Goal: Transaction & Acquisition: Purchase product/service

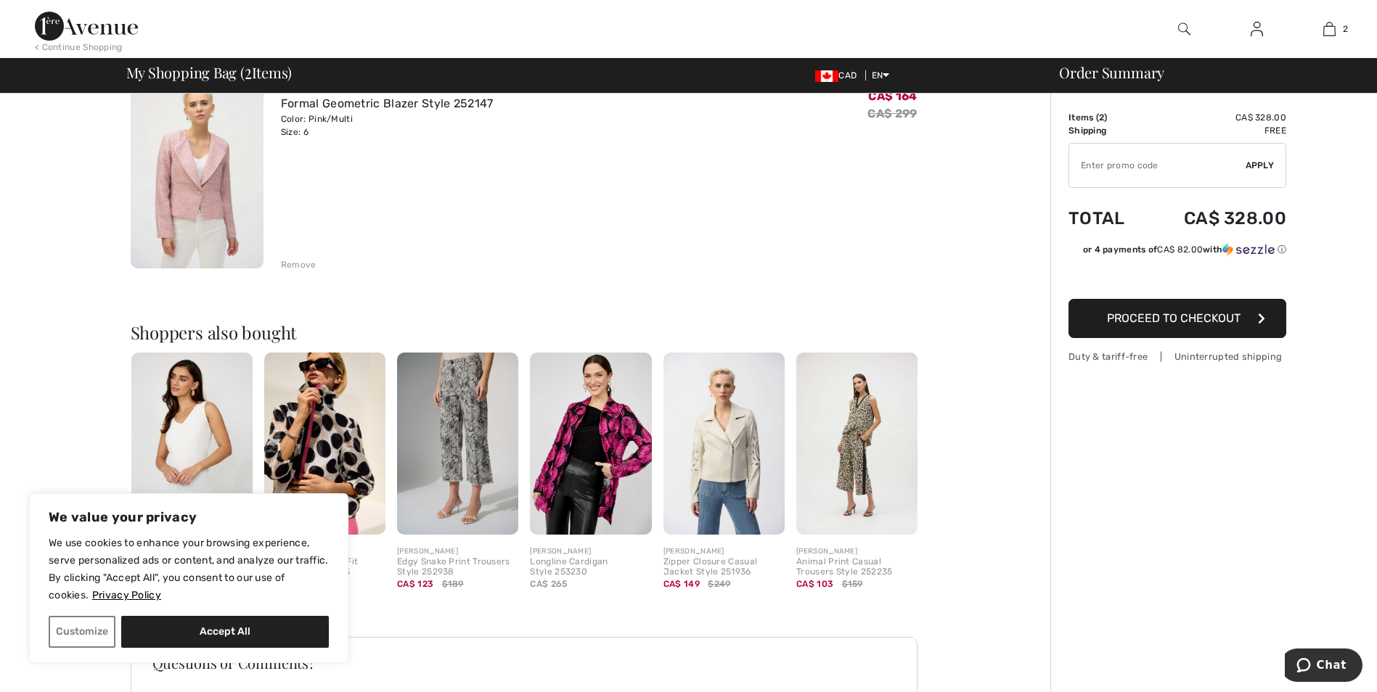
scroll to position [73, 0]
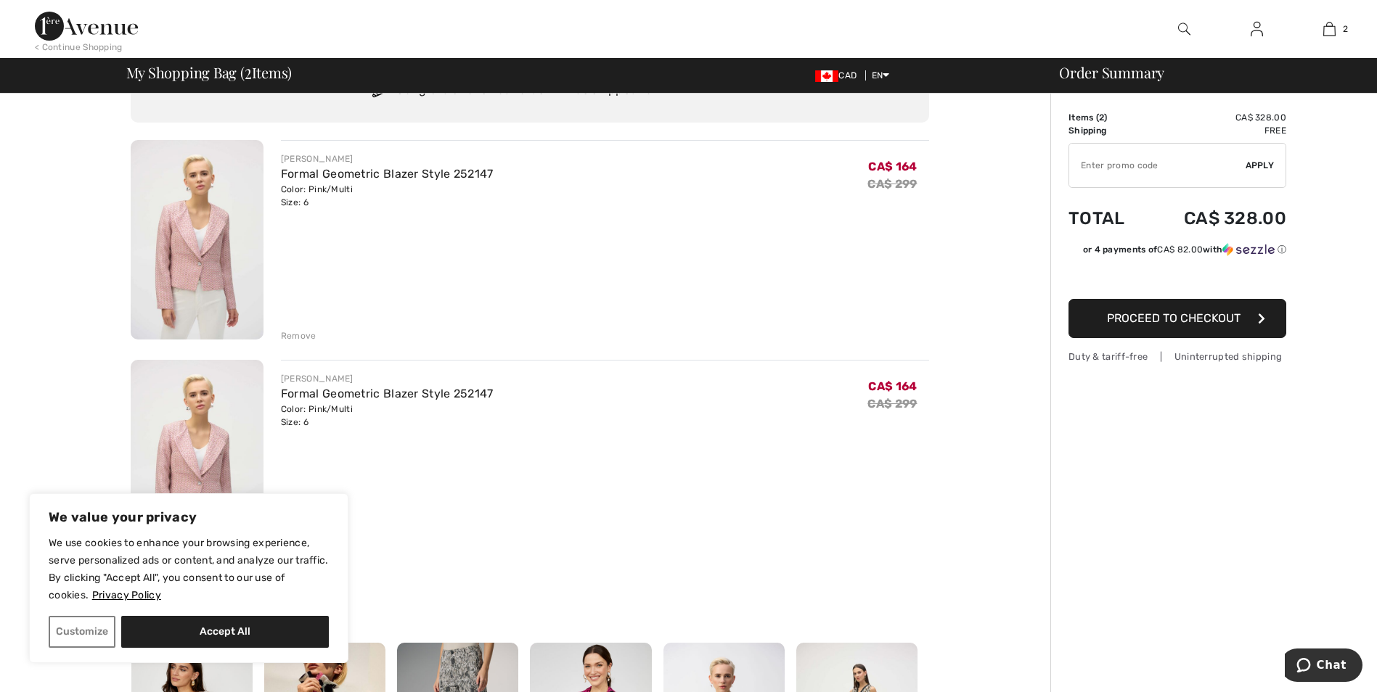
click at [295, 335] on div "Remove" at bounding box center [299, 335] width 36 height 13
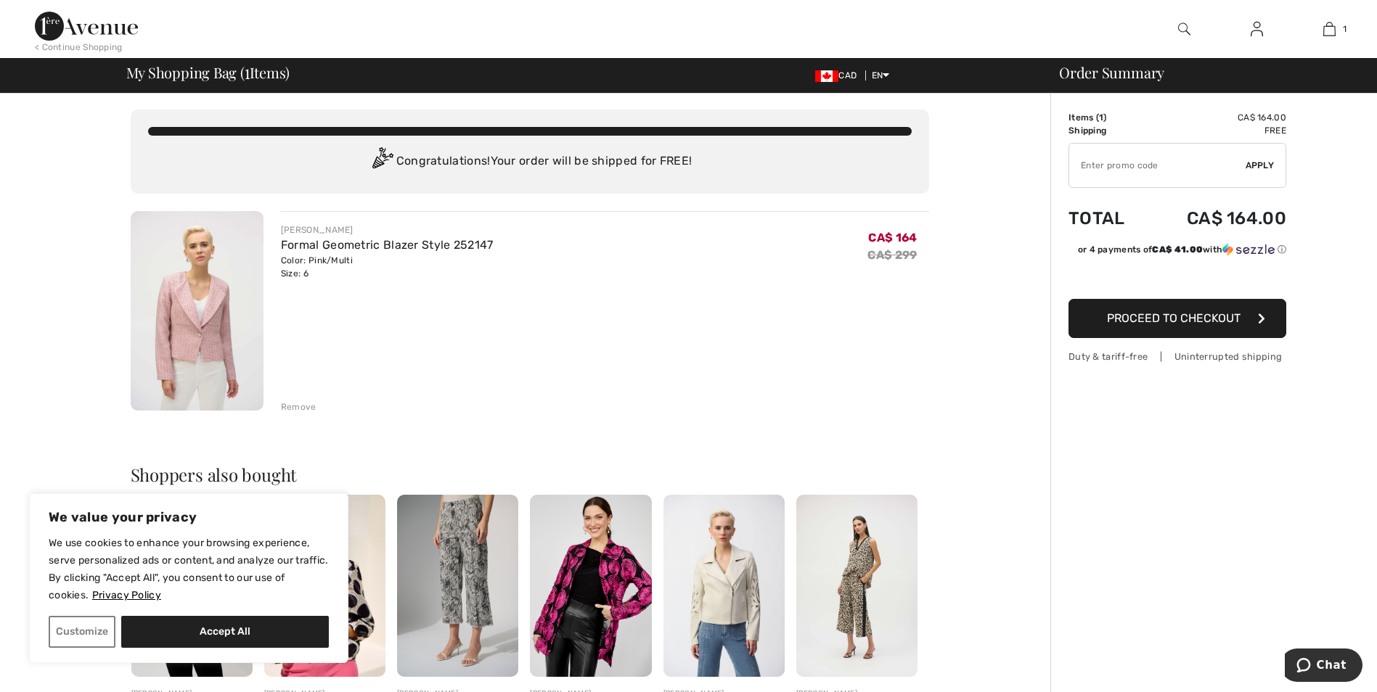
scroll to position [0, 0]
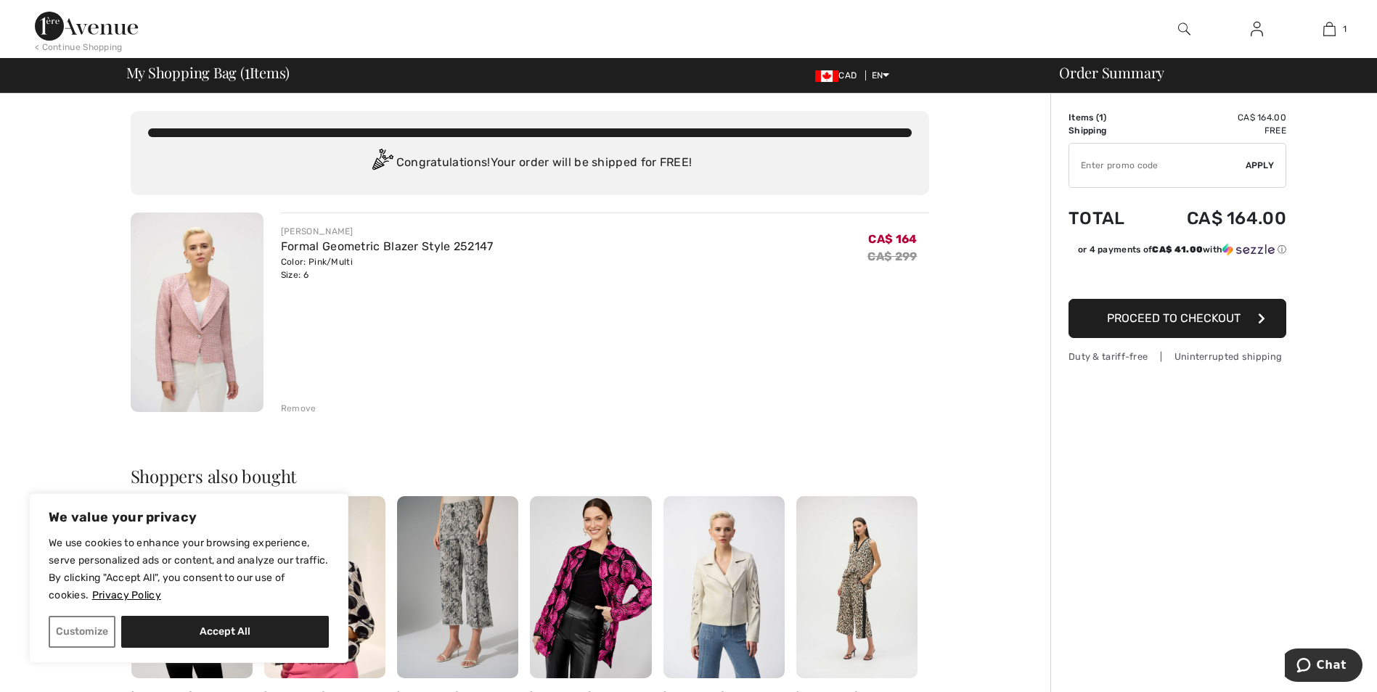
click at [1220, 169] on input "TEXT" at bounding box center [1157, 166] width 176 height 44
type input "FLASH15"
click at [1262, 164] on span "Apply" at bounding box center [1259, 165] width 29 height 13
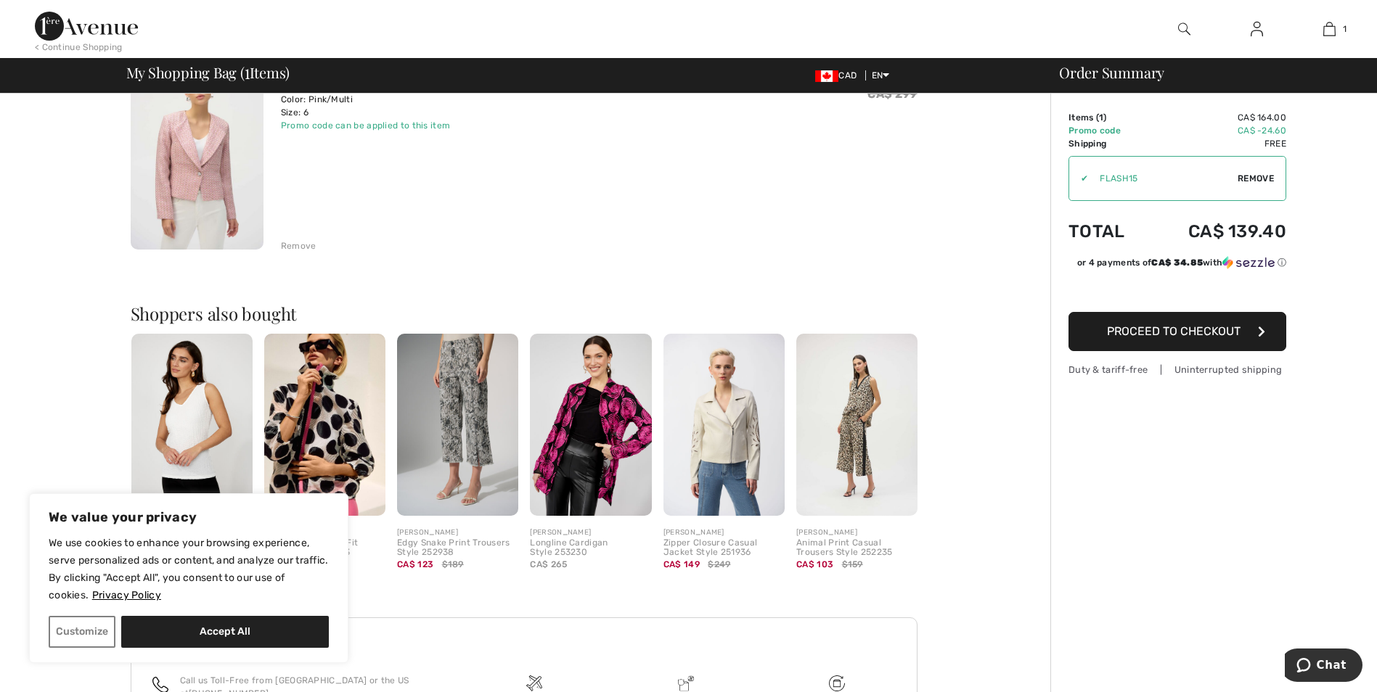
scroll to position [218, 0]
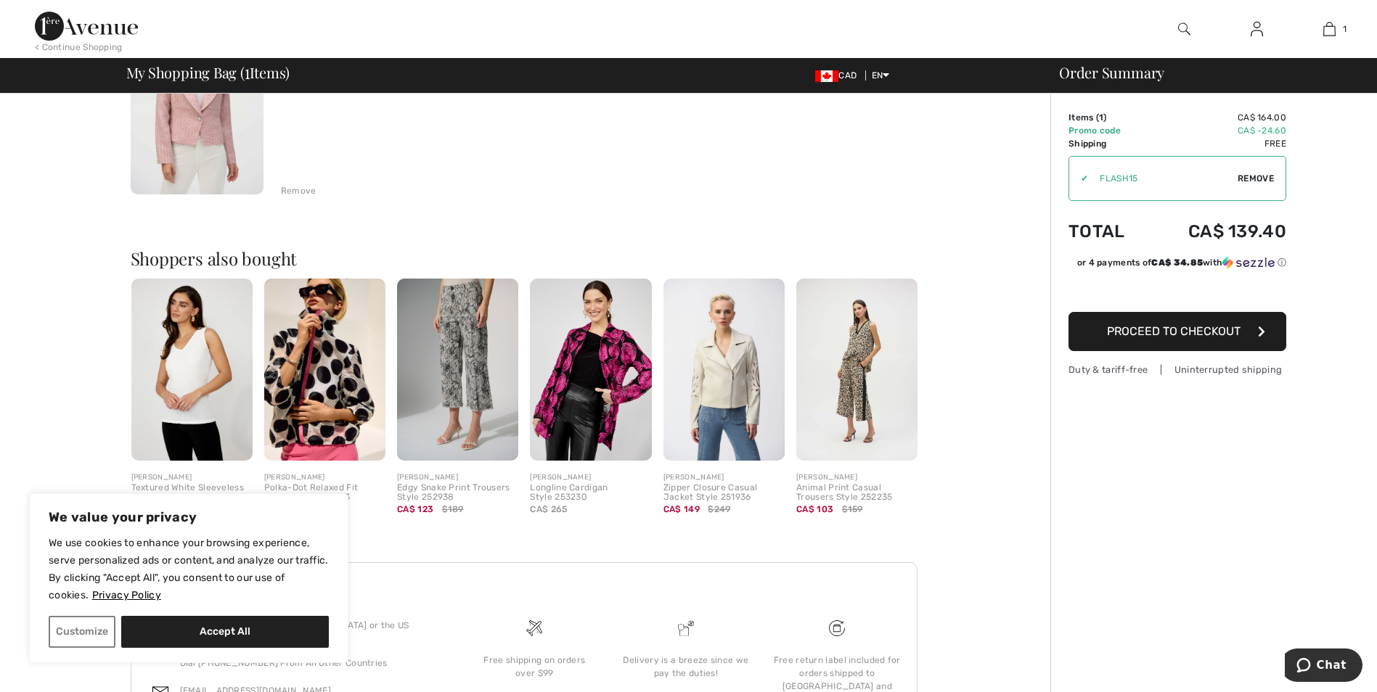
click at [1185, 331] on span "Proceed to Checkout" at bounding box center [1174, 331] width 134 height 14
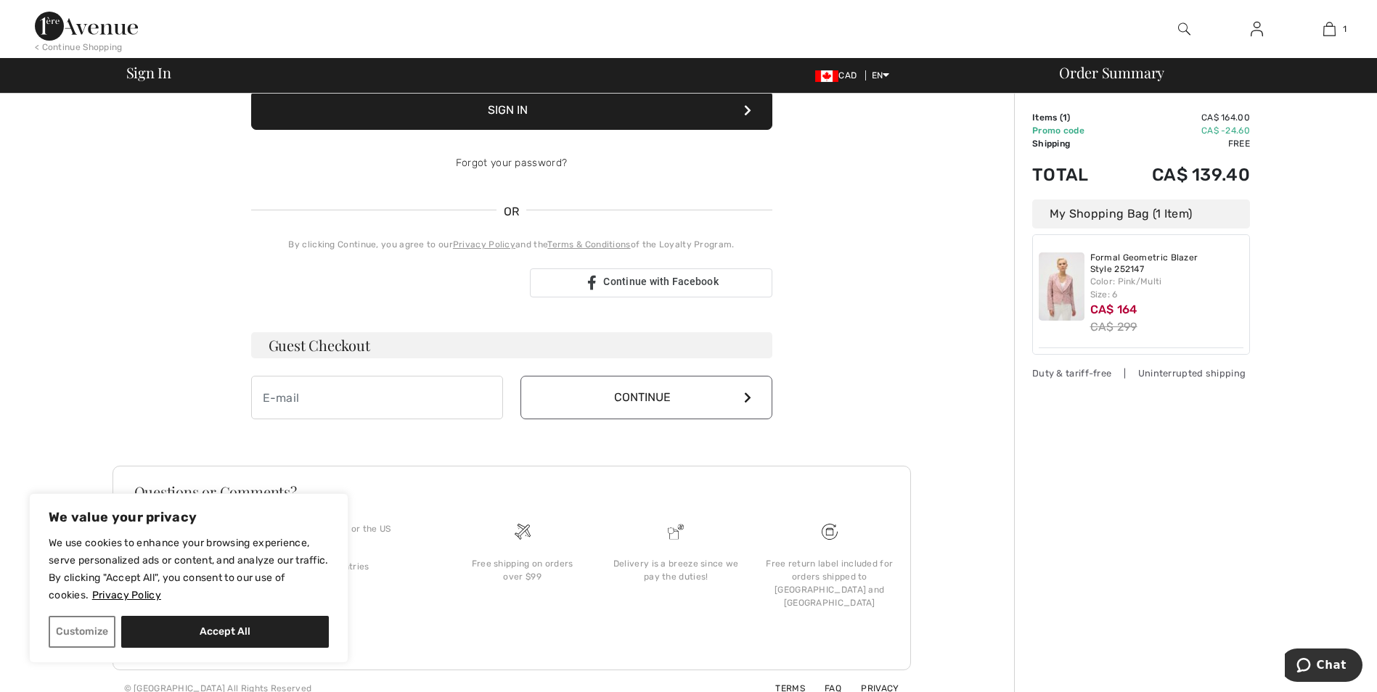
scroll to position [219, 0]
click at [314, 401] on input "email" at bounding box center [377, 396] width 252 height 44
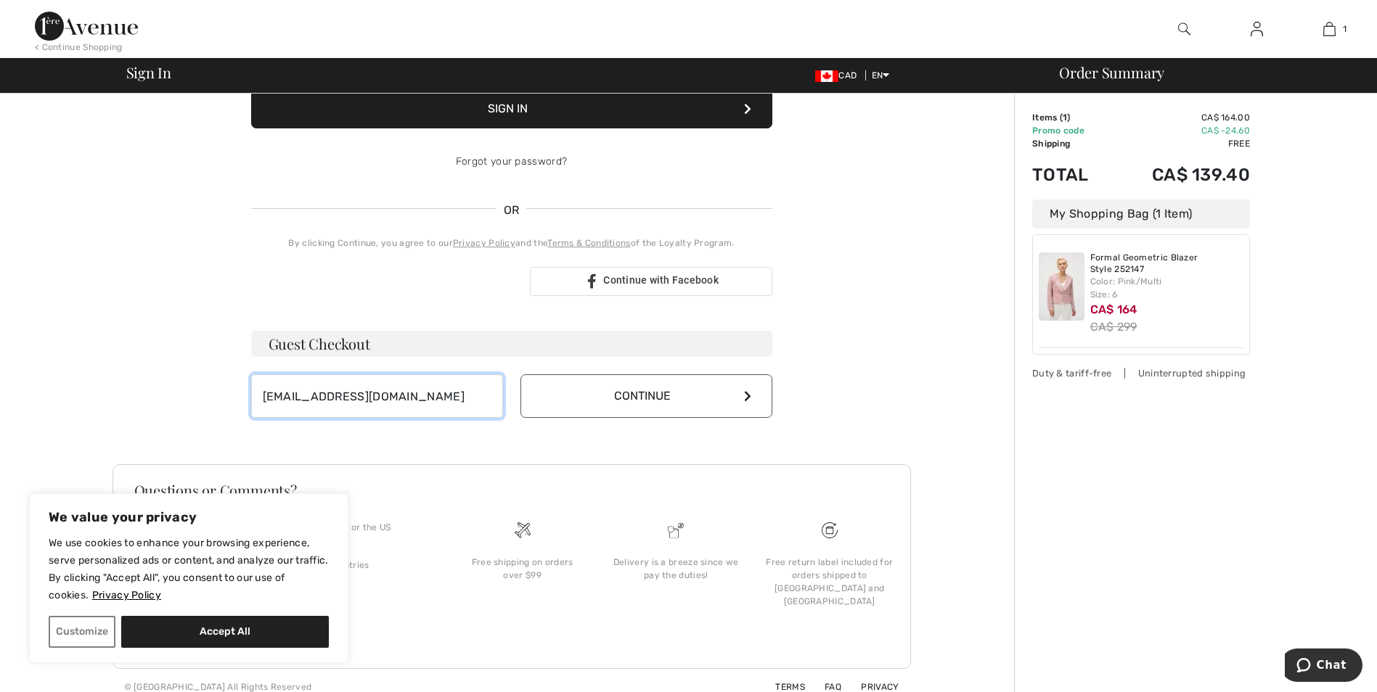
type input "[EMAIL_ADDRESS][DOMAIN_NAME]"
click at [618, 398] on button "Continue" at bounding box center [646, 396] width 252 height 44
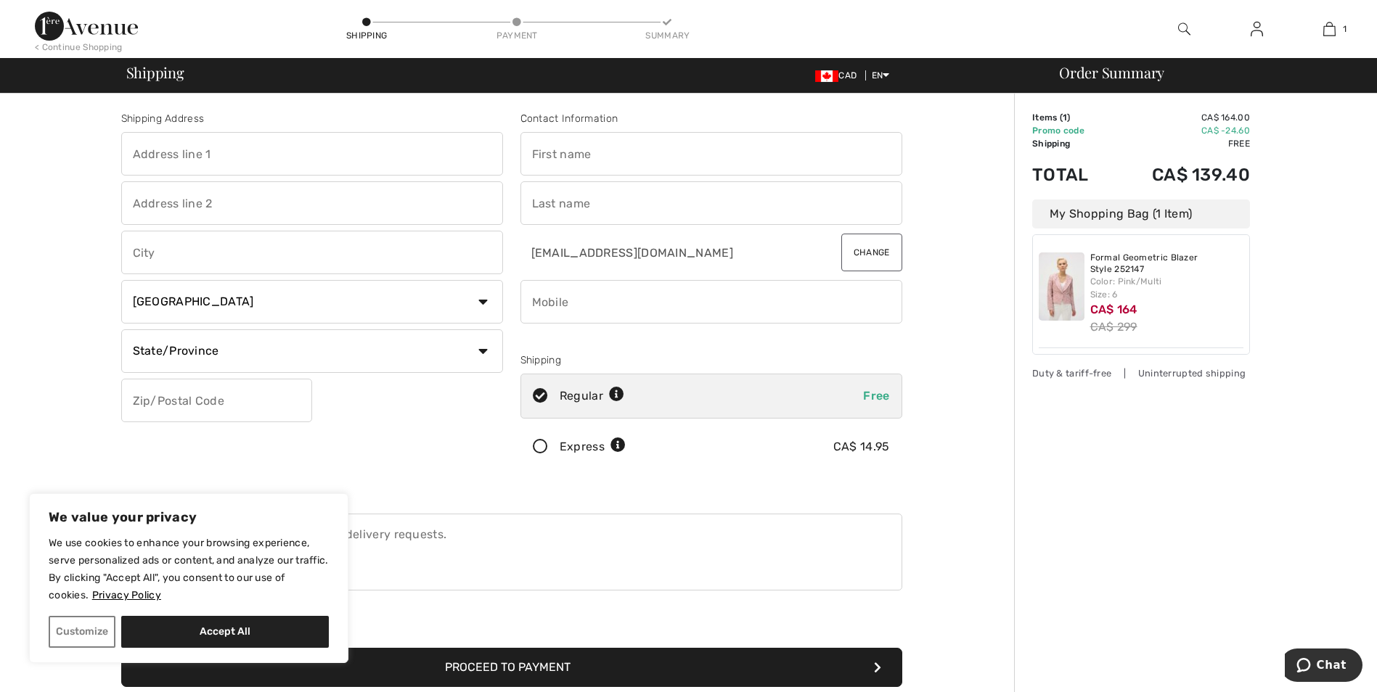
drag, startPoint x: 244, startPoint y: 150, endPoint x: 251, endPoint y: 150, distance: 7.3
click at [250, 150] on input "text" at bounding box center [312, 154] width 382 height 44
type input "1581 rue Des Mouettes"
click at [177, 250] on input "text" at bounding box center [312, 253] width 382 height 44
type input "Longueuil"
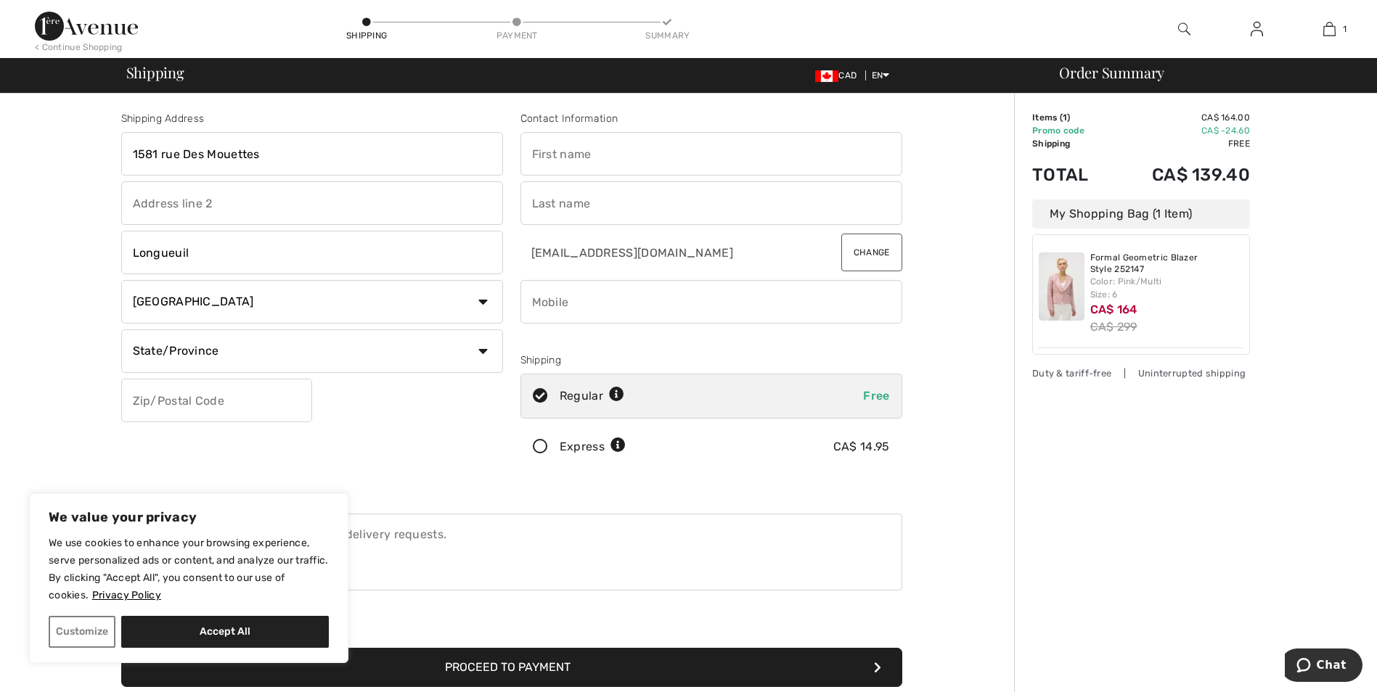
click at [176, 299] on select "Country Canada United States Afghanistan Aland Islands Albania Algeria American…" at bounding box center [312, 302] width 382 height 44
click at [147, 300] on select "Country Canada United States Afghanistan Aland Islands Albania Algeria American…" at bounding box center [312, 302] width 382 height 44
drag, startPoint x: 162, startPoint y: 345, endPoint x: 155, endPoint y: 330, distance: 16.9
click at [162, 345] on select "State/Province Alberta British Columbia Manitoba New Brunswick Newfoundland and…" at bounding box center [312, 351] width 382 height 44
select select "QC"
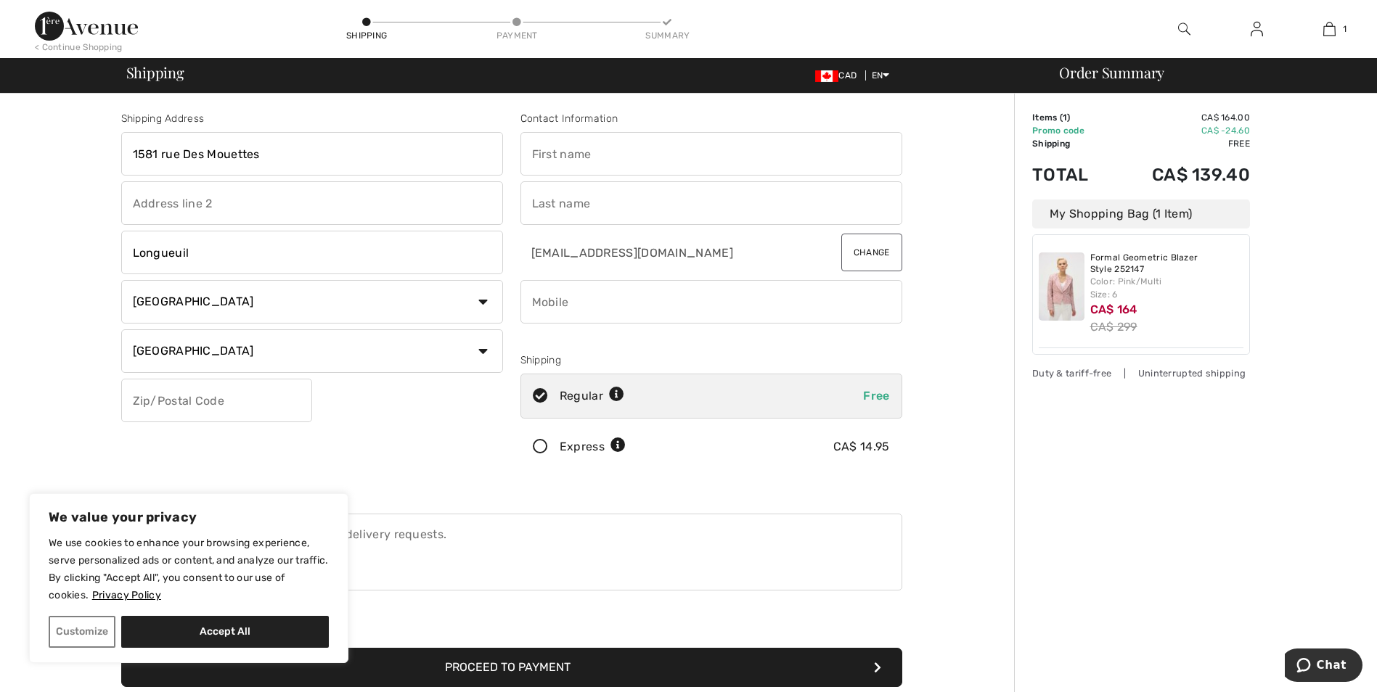
click at [121, 329] on select "State/Province Alberta British Columbia Manitoba New Brunswick Newfoundland and…" at bounding box center [312, 351] width 382 height 44
click at [203, 404] on input "text" at bounding box center [216, 401] width 191 height 44
type input "J4J5K8"
drag, startPoint x: 660, startPoint y: 162, endPoint x: 649, endPoint y: 163, distance: 11.6
click at [649, 163] on input "text" at bounding box center [711, 154] width 382 height 44
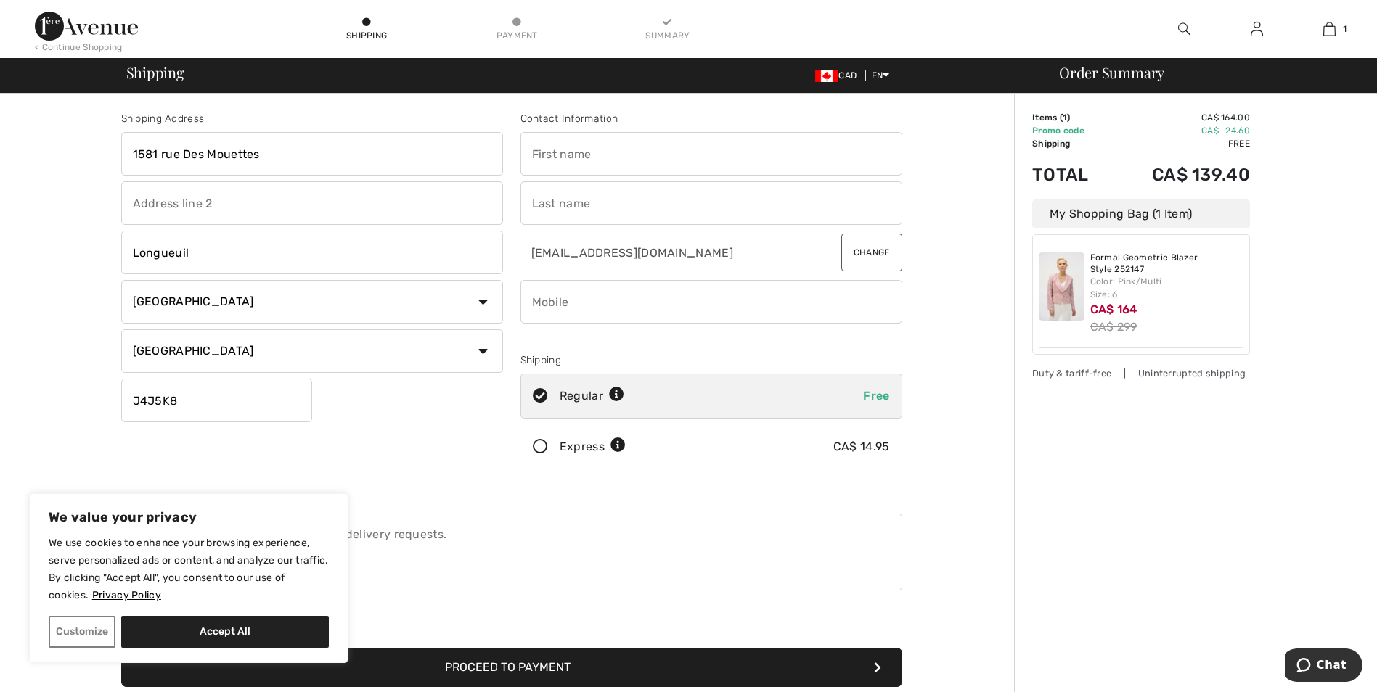
type input "Nathalie"
click at [596, 200] on input "text" at bounding box center [711, 203] width 382 height 44
type input "Levesque"
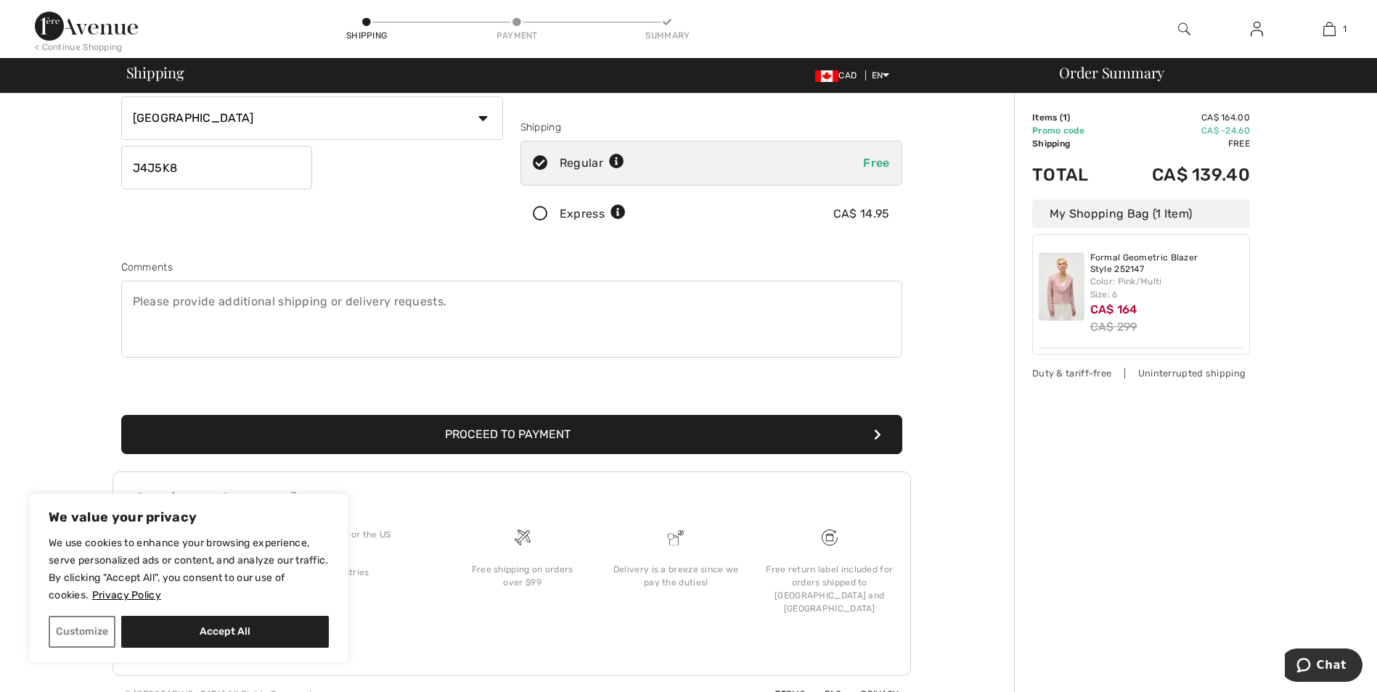
scroll to position [240, 0]
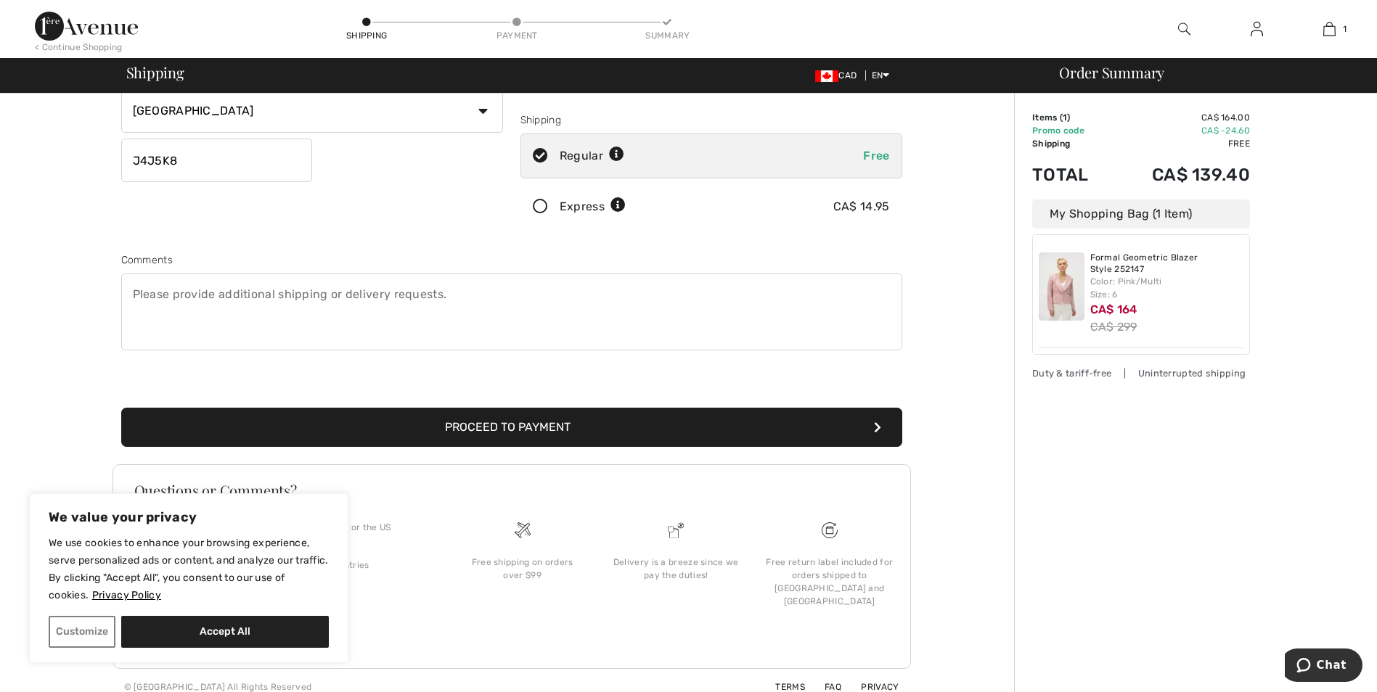
click at [520, 427] on button "Proceed to Payment" at bounding box center [511, 427] width 781 height 39
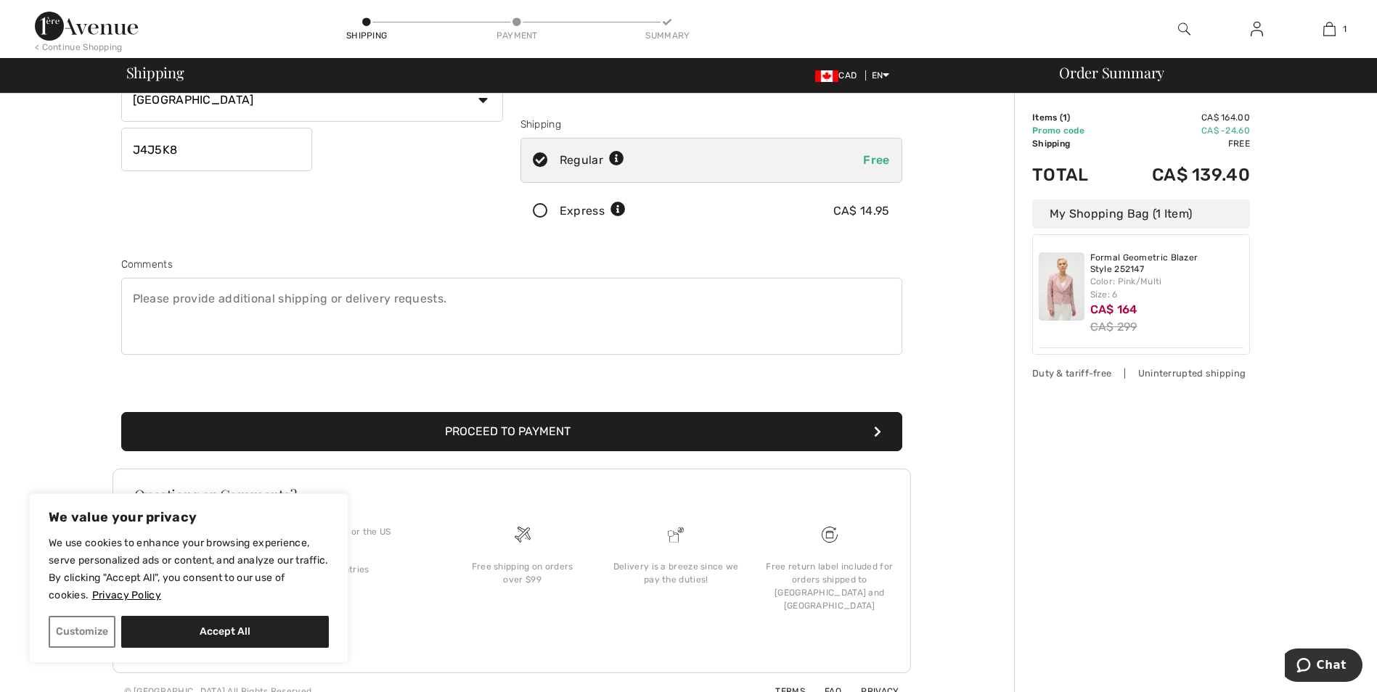
scroll to position [255, 0]
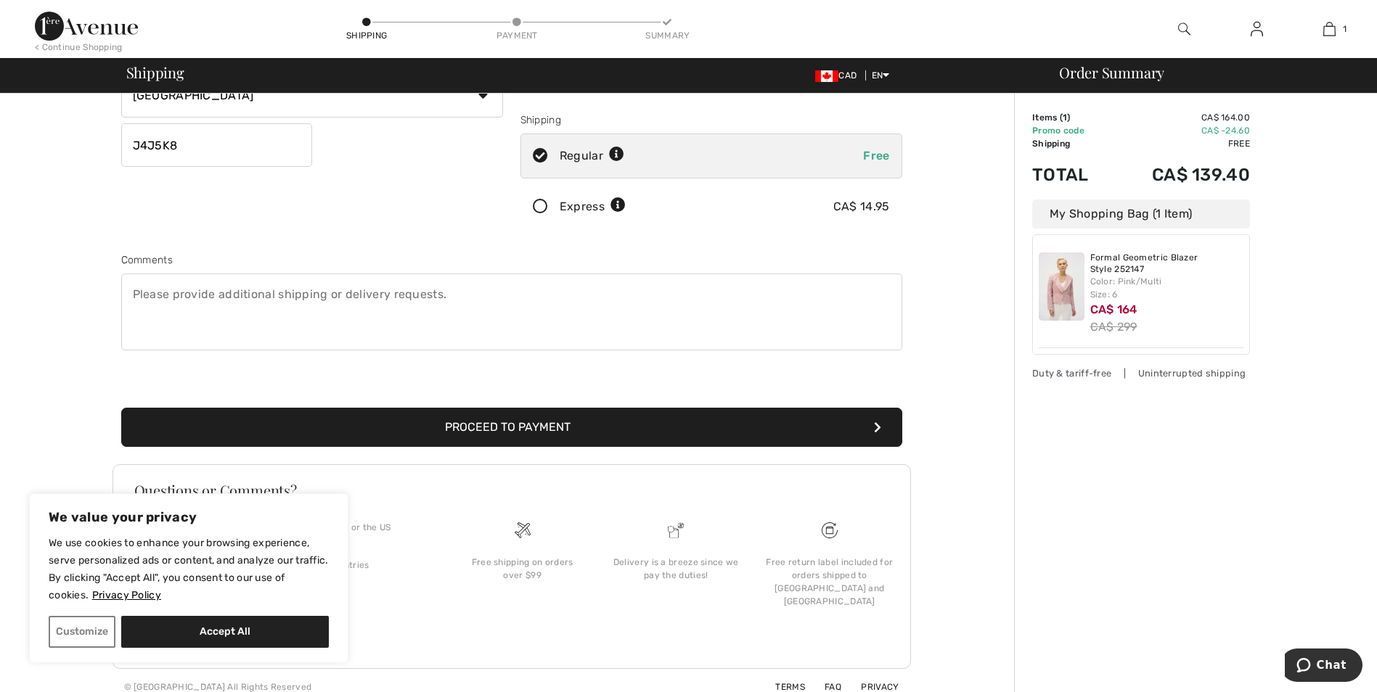
click at [518, 432] on button "Proceed to Payment" at bounding box center [511, 427] width 781 height 39
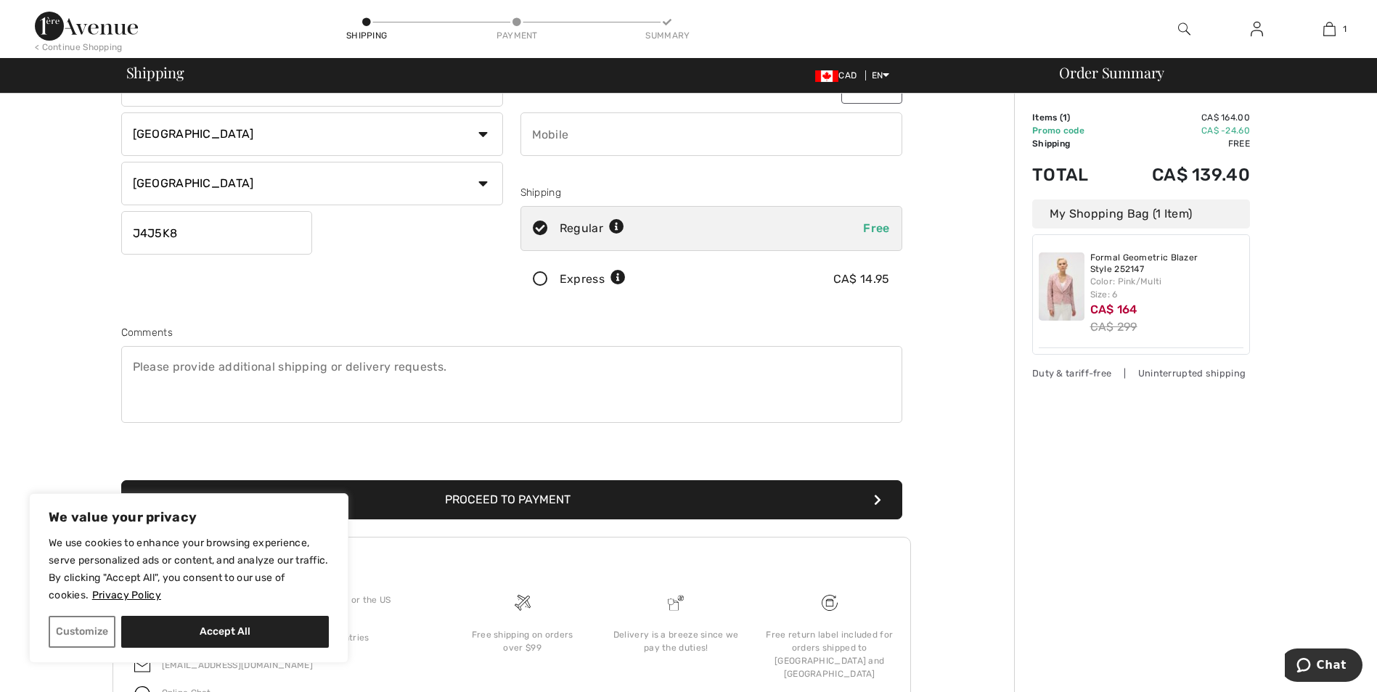
scroll to position [240, 0]
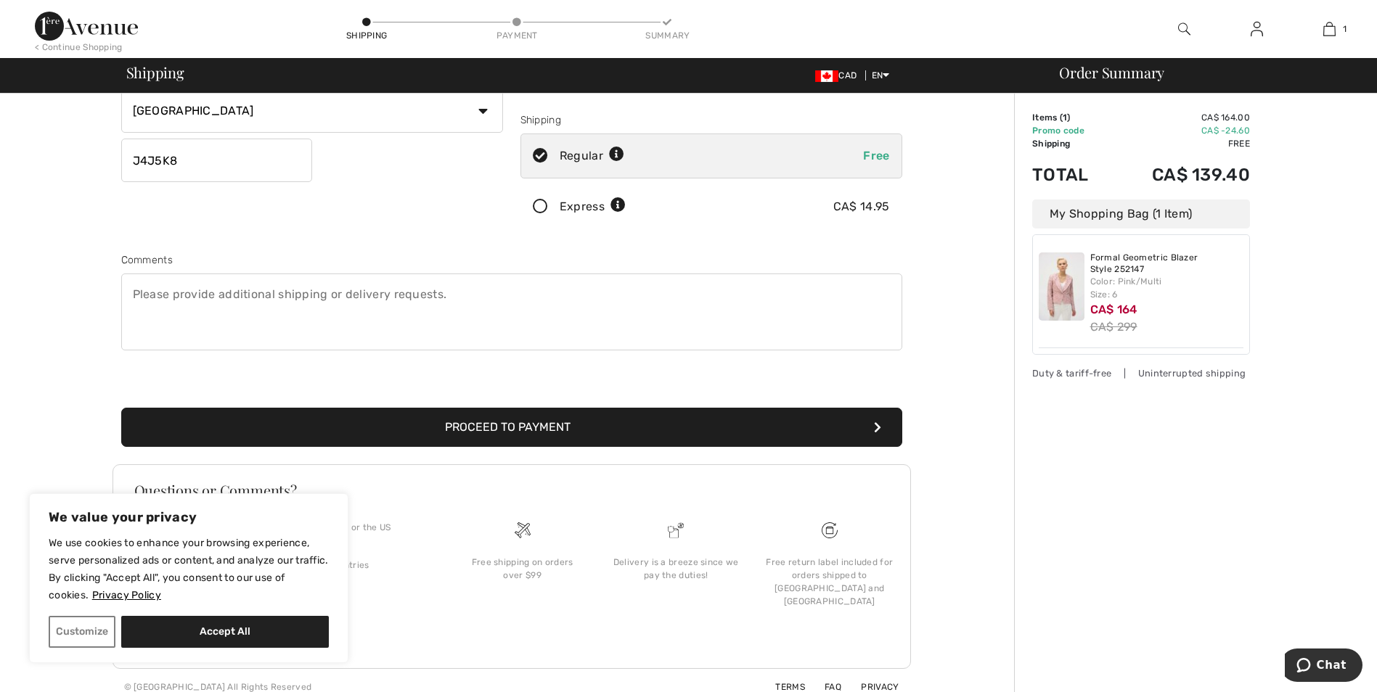
click at [874, 427] on icon "submit" at bounding box center [877, 428] width 7 height 12
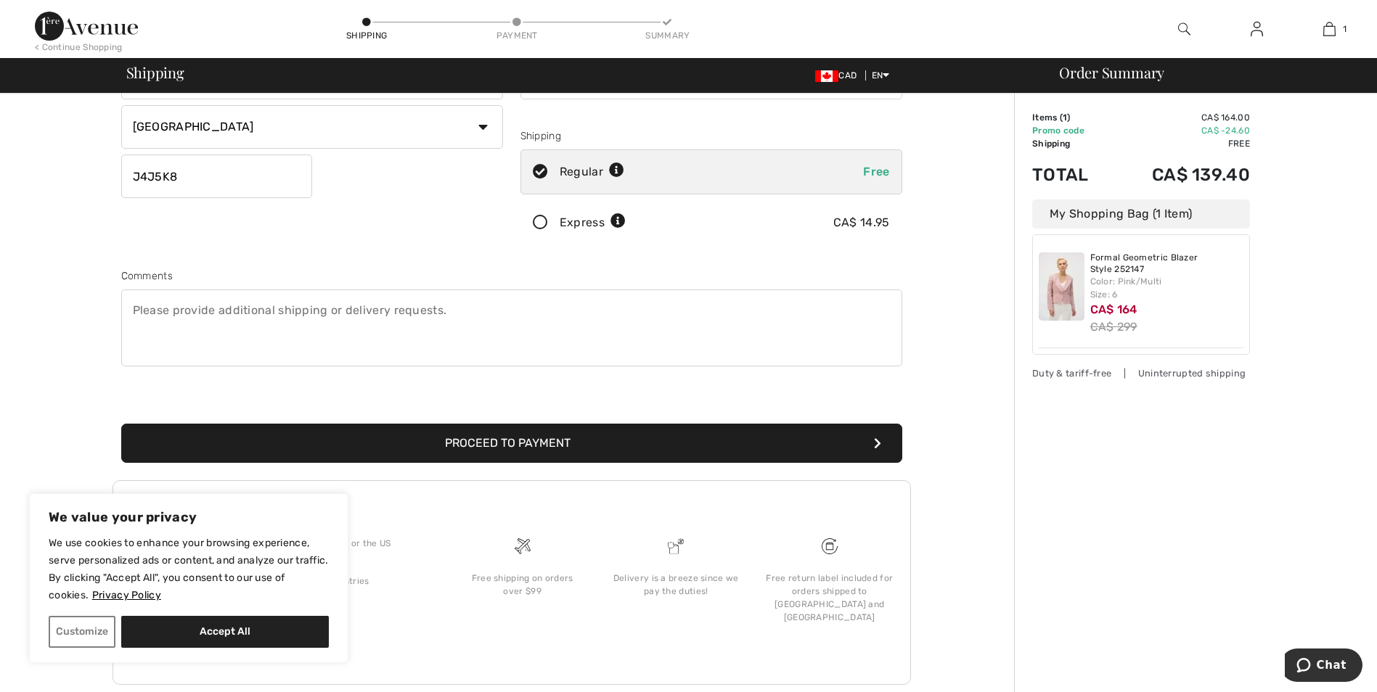
scroll to position [164, 0]
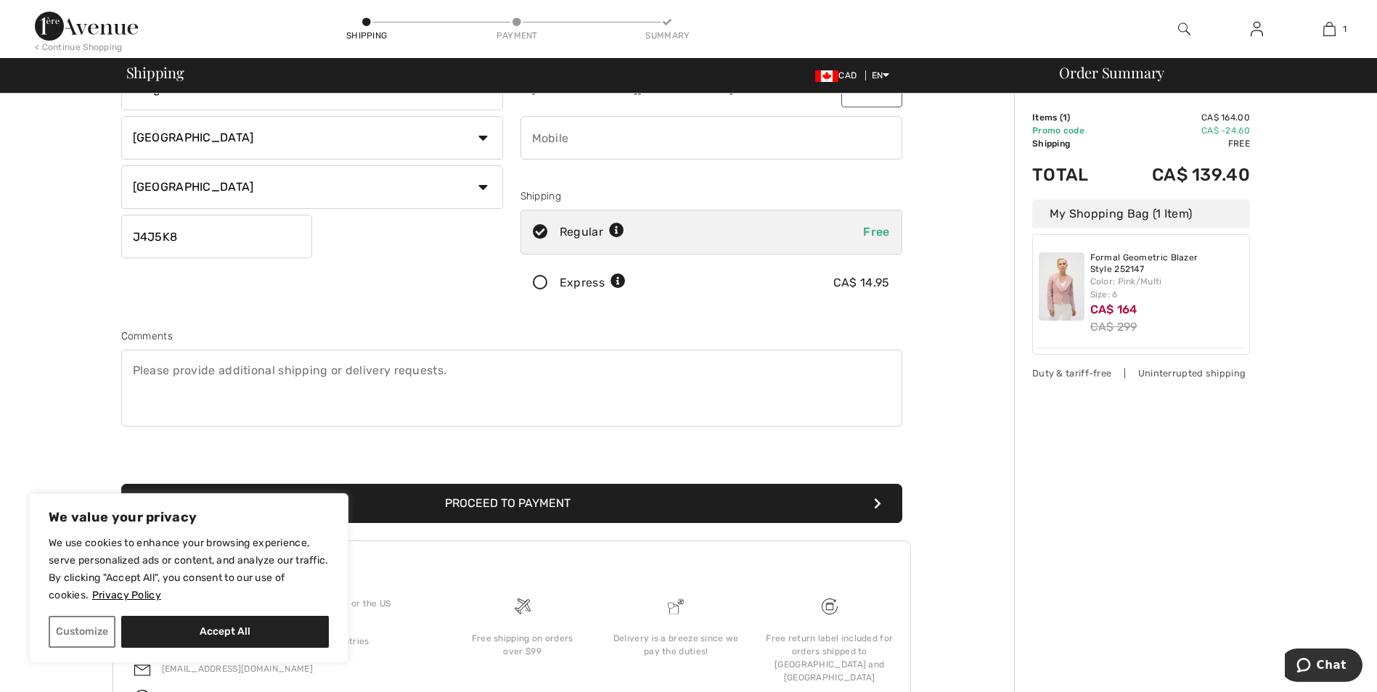
click at [606, 136] on input "phone" at bounding box center [711, 138] width 382 height 44
type input "5148355286"
click at [121, 484] on button "Proceed to Payment" at bounding box center [511, 503] width 781 height 39
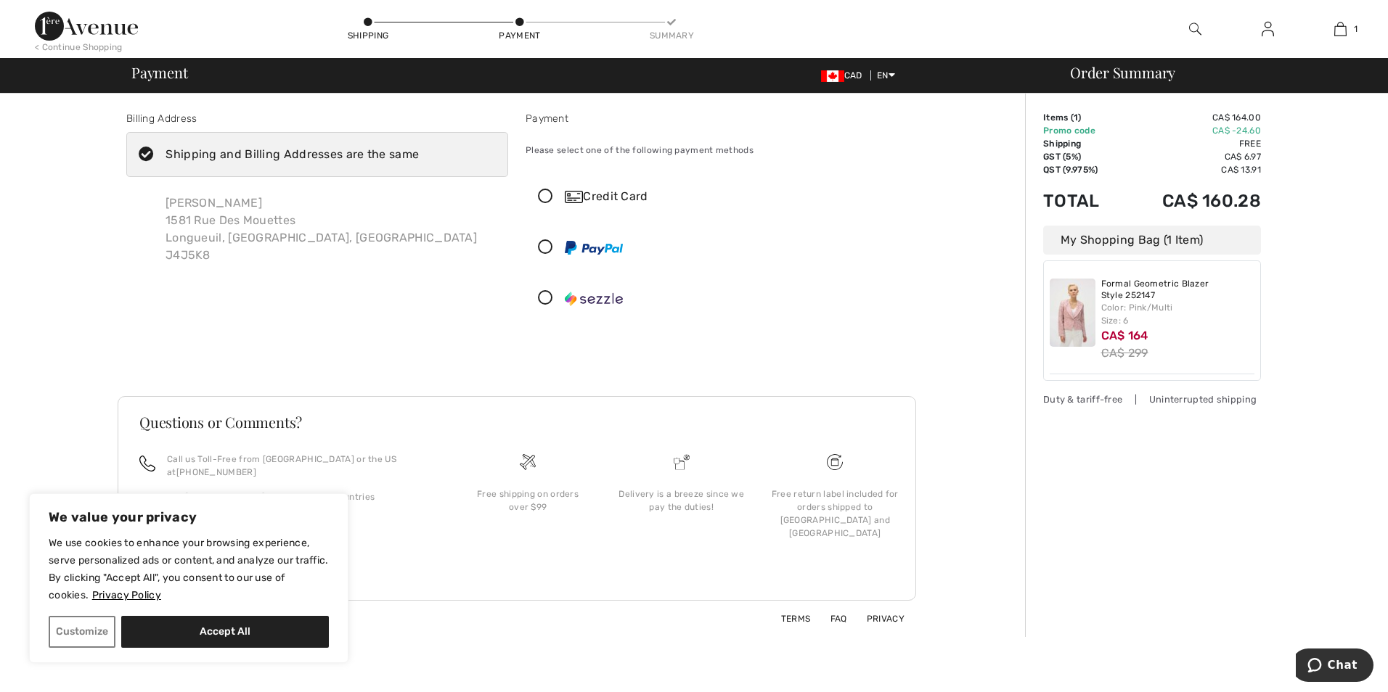
click at [590, 197] on div "Credit Card" at bounding box center [731, 196] width 332 height 17
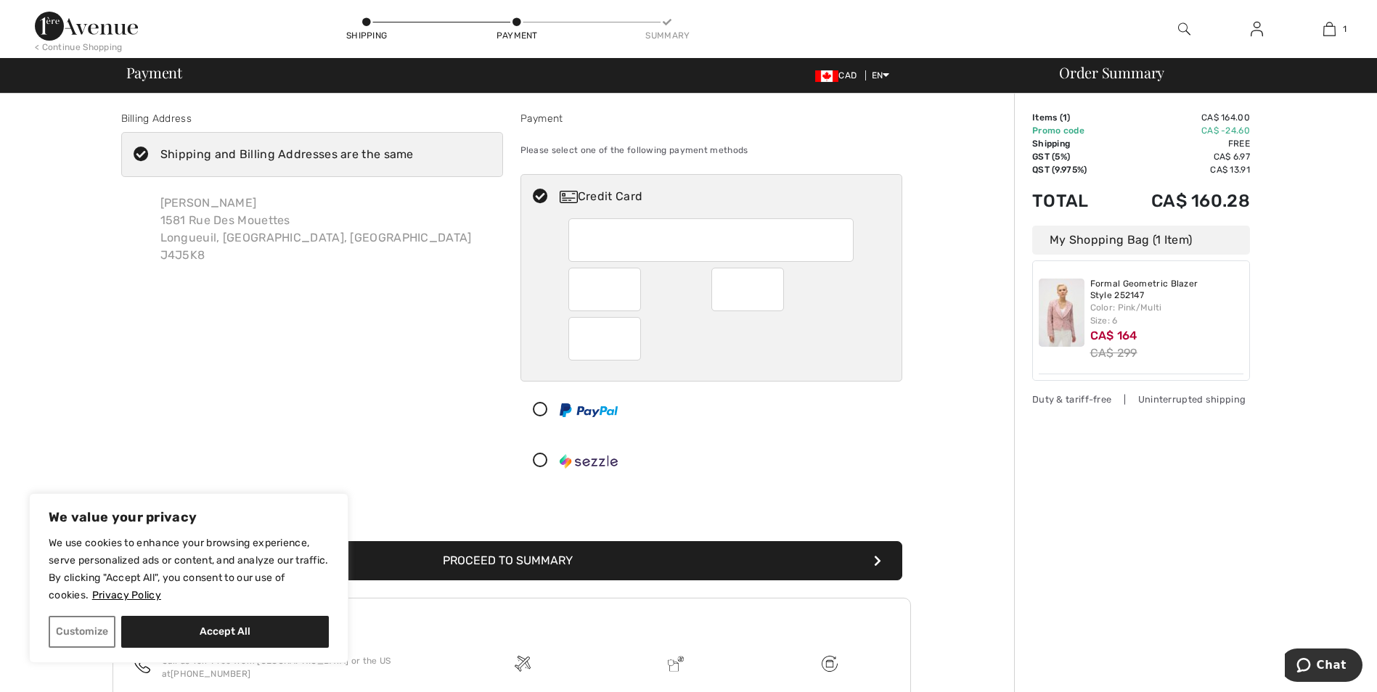
click at [711, 560] on button "Proceed to Summary" at bounding box center [511, 560] width 781 height 39
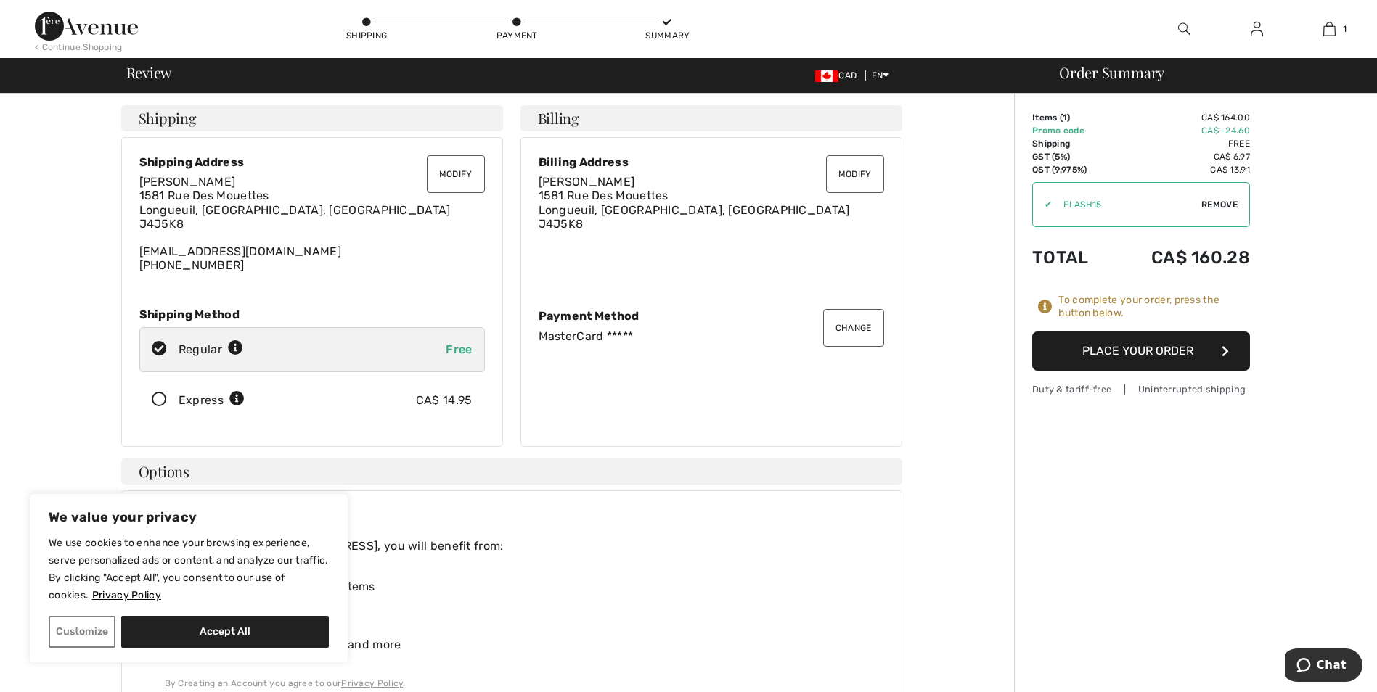
click at [1139, 356] on button "Place Your Order" at bounding box center [1141, 351] width 218 height 39
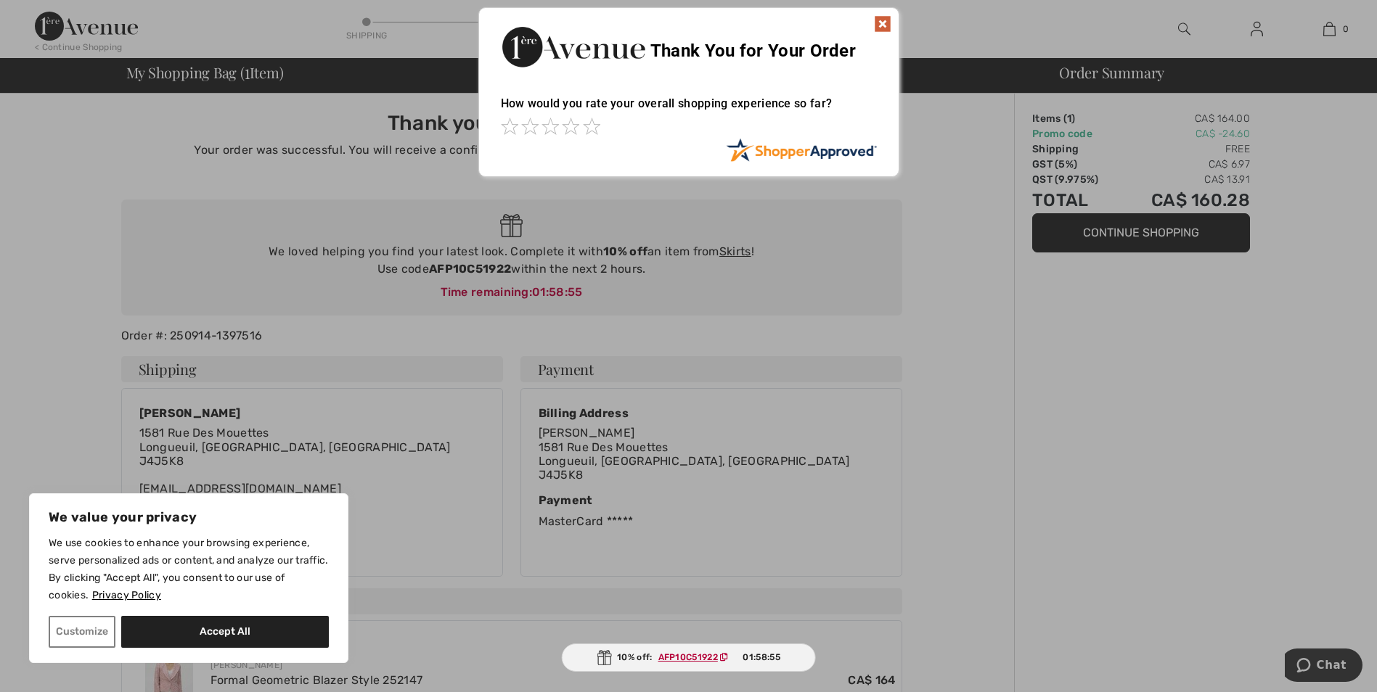
click at [886, 24] on img at bounding box center [882, 23] width 17 height 17
